Goal: Task Accomplishment & Management: Use online tool/utility

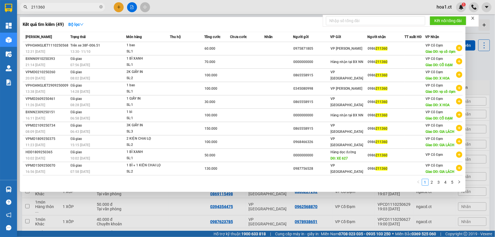
click at [78, 7] on input "211360" at bounding box center [64, 7] width 67 height 6
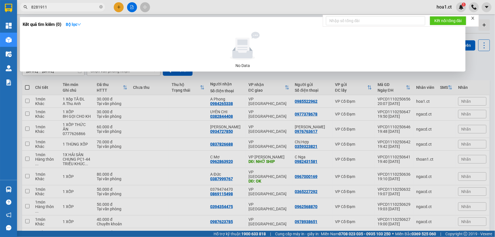
drag, startPoint x: 38, startPoint y: 7, endPoint x: 25, endPoint y: 10, distance: 13.4
click at [25, 10] on span "8281911" at bounding box center [62, 7] width 85 height 9
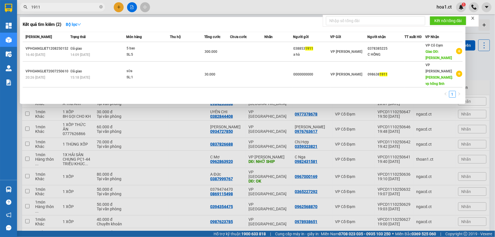
click at [33, 5] on input "1911" at bounding box center [64, 7] width 67 height 6
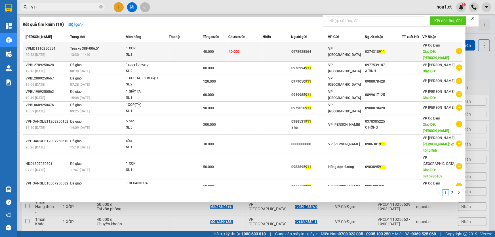
type input "911"
click at [114, 54] on div "13:30 [DATE]" at bounding box center [97, 55] width 55 height 6
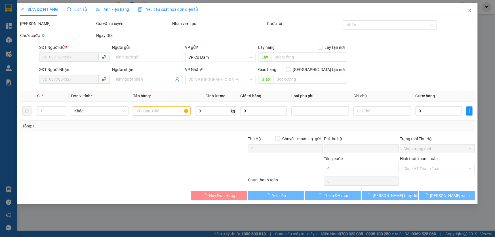
type input "0973928564"
type input "0374318911"
type input "CUONG GIAN"
type input "0"
type input "40.000"
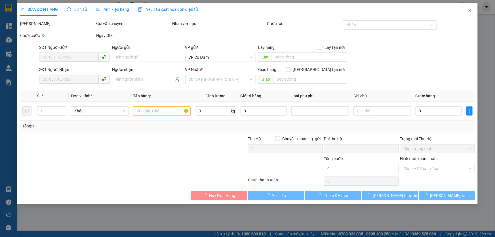
type input "40.000"
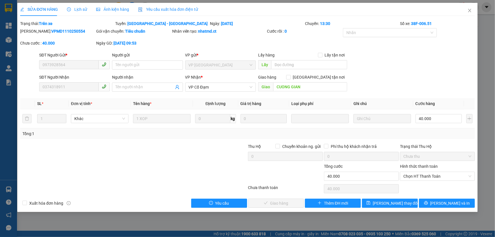
click at [77, 8] on span "Lịch sử" at bounding box center [77, 9] width 20 height 5
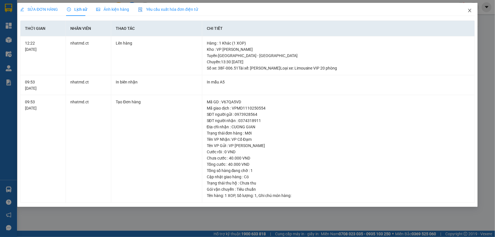
click at [469, 10] on icon "close" at bounding box center [469, 10] width 3 height 3
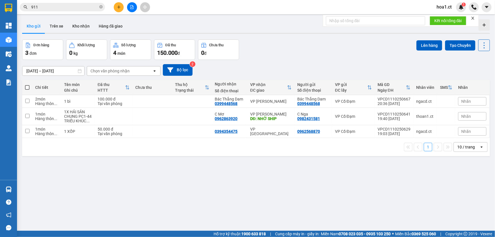
click at [180, 7] on div "Kết quả tìm kiếm ( 19 ) Bộ lọc Mã ĐH Trạng thái Món hàng Thu hộ Tổng cước Chưa …" at bounding box center [247, 7] width 495 height 14
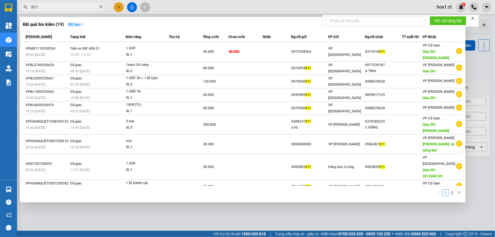
click at [56, 5] on input "911" at bounding box center [64, 7] width 67 height 6
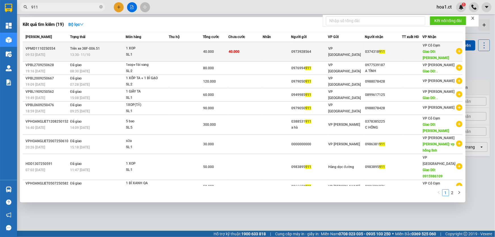
click at [102, 55] on div "13:30 [DATE]" at bounding box center [97, 55] width 55 height 6
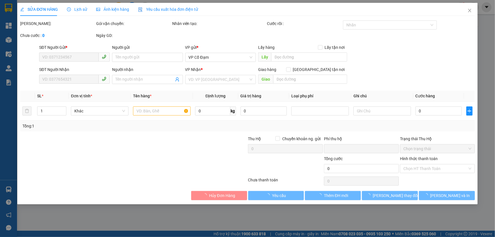
type input "0973928564"
type input "0374318911"
type input "CUONG GIAN"
type input "0"
type input "40.000"
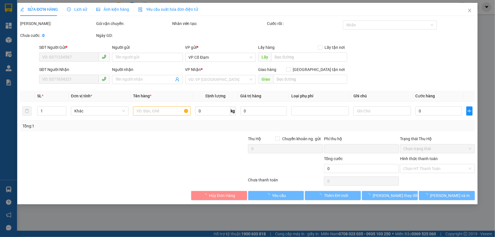
type input "40.000"
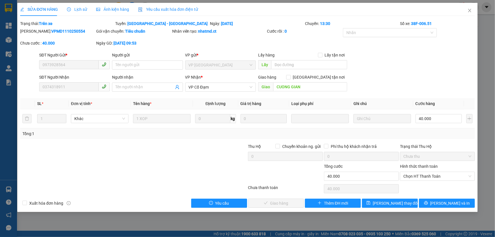
click at [402, 67] on div "SĐT Người Gửi * 0973928564 Người gửi Tên người gửi VP gửi * VP Mỹ Đình Lấy hàng…" at bounding box center [257, 62] width 438 height 20
click at [134, 157] on div at bounding box center [96, 153] width 152 height 20
click at [83, 11] on span "Lịch sử" at bounding box center [77, 9] width 20 height 5
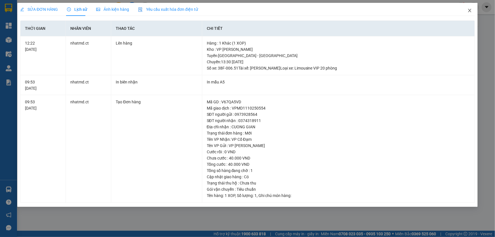
click at [471, 10] on icon "close" at bounding box center [470, 10] width 5 height 5
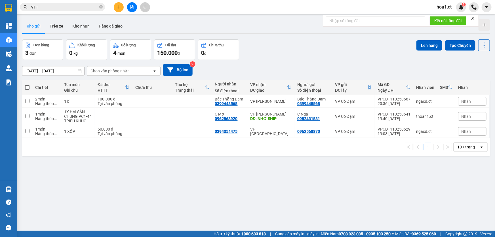
click at [223, 24] on div "Kho gửi Trên xe Kho nhận Hàng đã giao" at bounding box center [256, 26] width 468 height 15
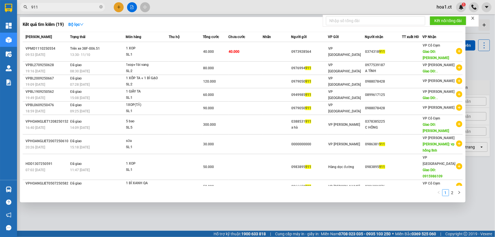
click at [64, 9] on input "911" at bounding box center [64, 7] width 67 height 6
